Goal: Information Seeking & Learning: Learn about a topic

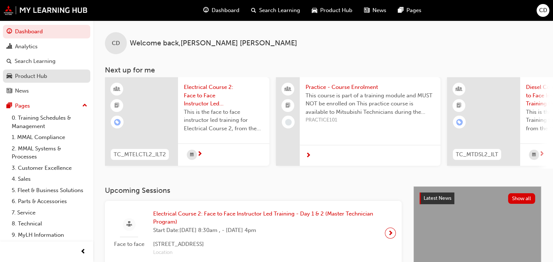
click at [38, 76] on div "Product Hub" at bounding box center [31, 76] width 32 height 8
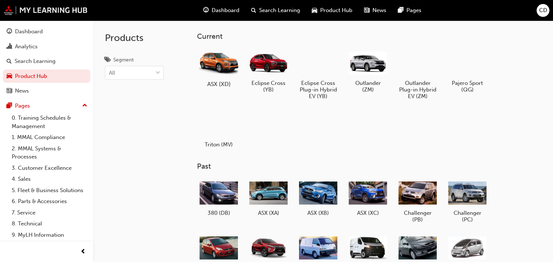
click at [223, 75] on div at bounding box center [218, 62] width 41 height 29
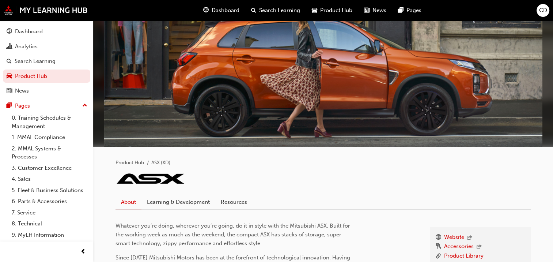
scroll to position [110, 0]
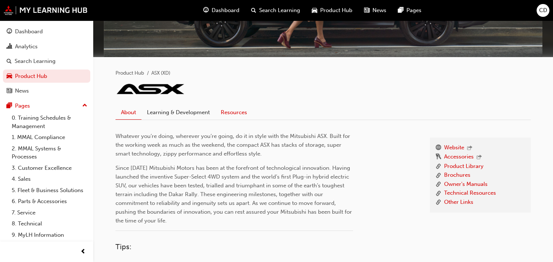
click at [240, 108] on link "Resources" at bounding box center [233, 112] width 37 height 14
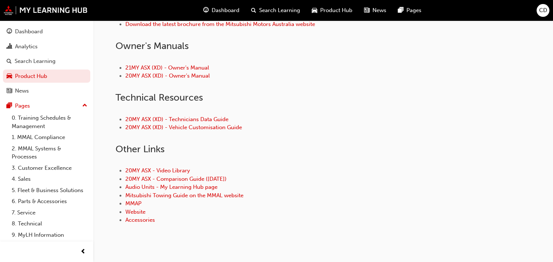
scroll to position [329, 0]
click at [156, 187] on link "Audio Units - My Learning Hub page" at bounding box center [171, 186] width 92 height 7
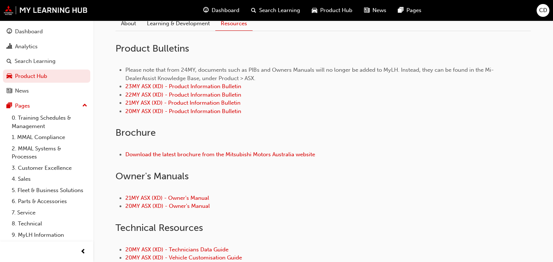
scroll to position [37, 0]
